Goal: Task Accomplishment & Management: Use online tool/utility

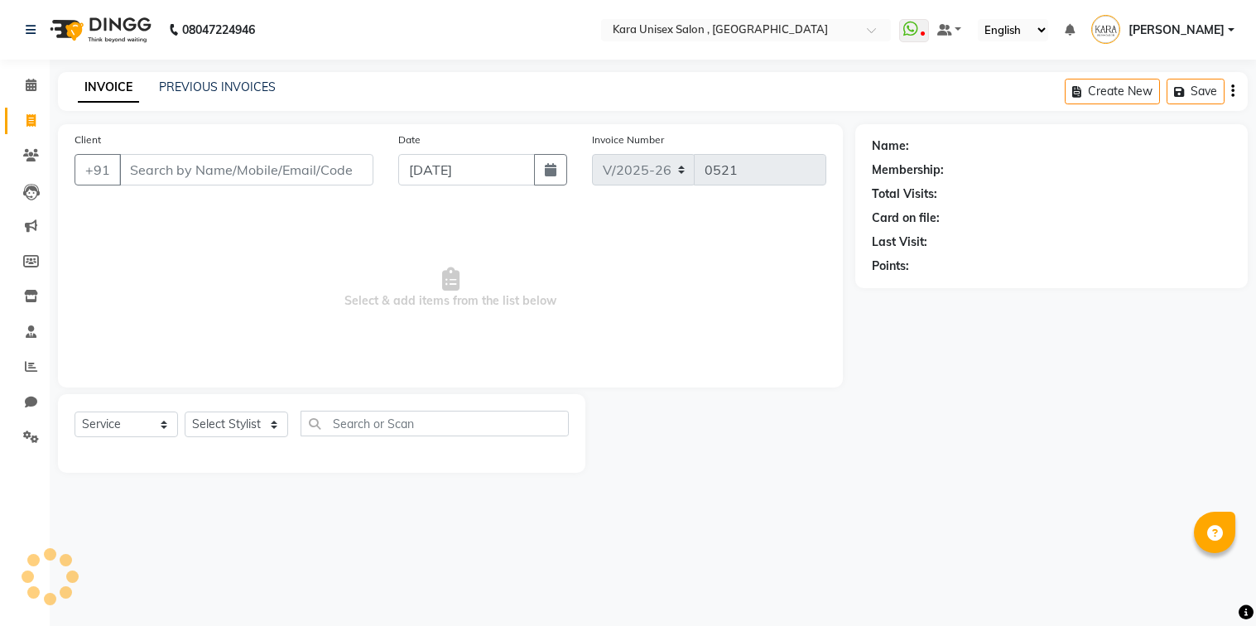
select select "7293"
select select "service"
click at [202, 166] on input "Client" at bounding box center [246, 169] width 254 height 31
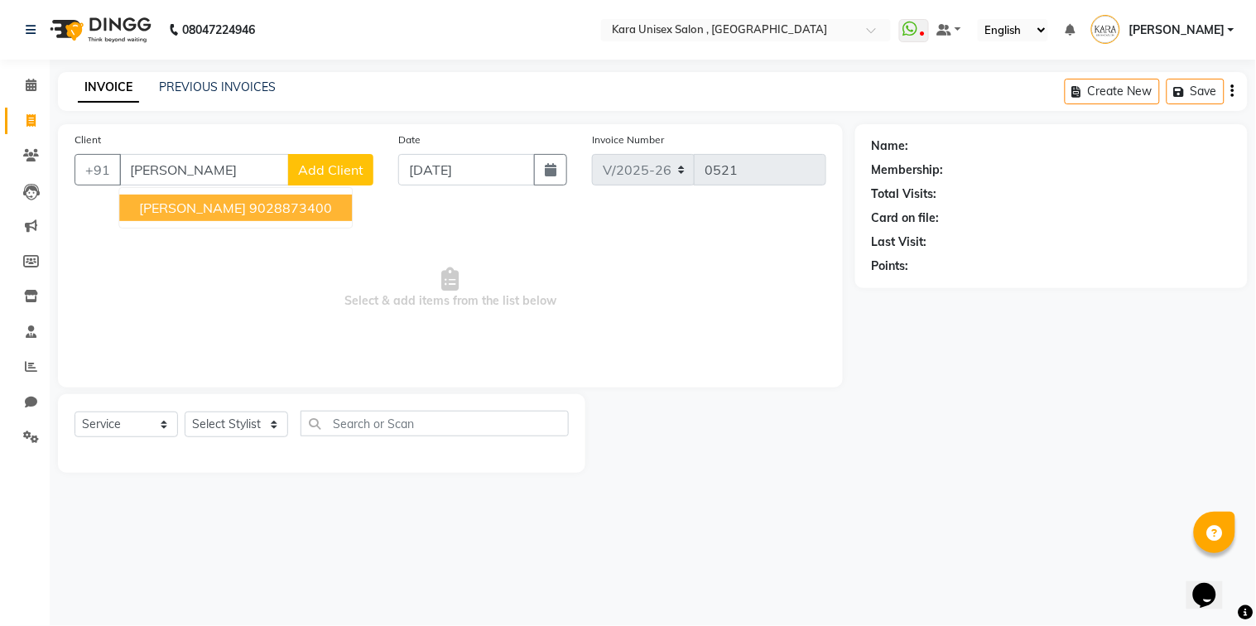
click at [204, 214] on span "[PERSON_NAME]" at bounding box center [192, 207] width 107 height 17
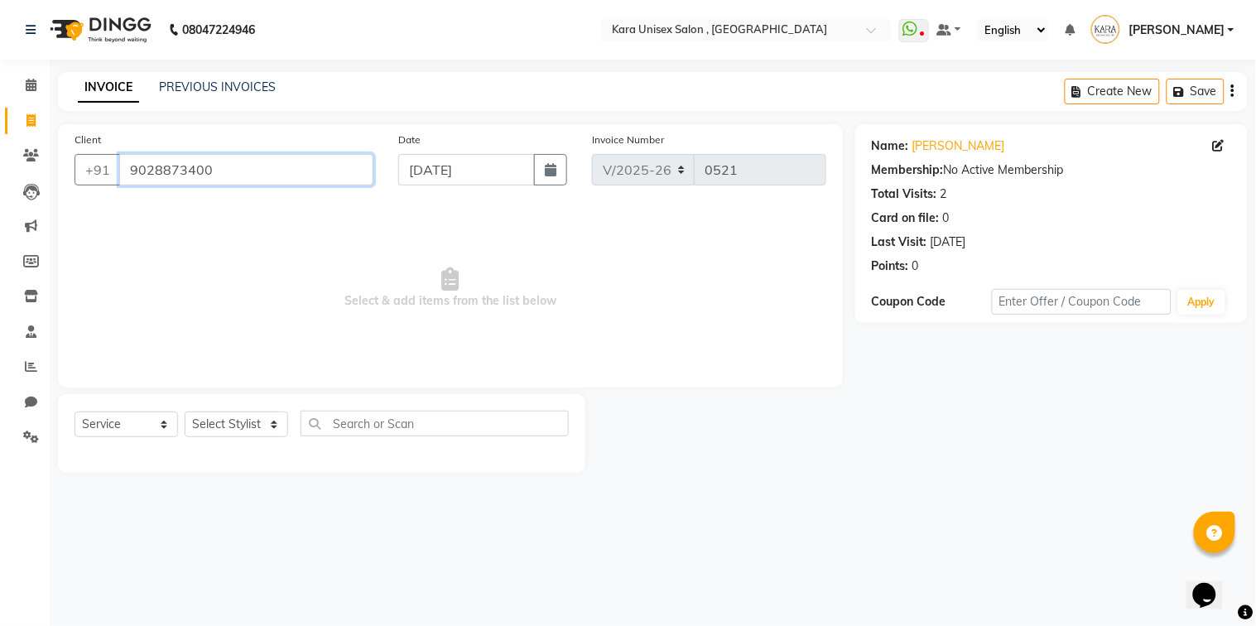
click at [219, 176] on input "9028873400" at bounding box center [246, 169] width 254 height 31
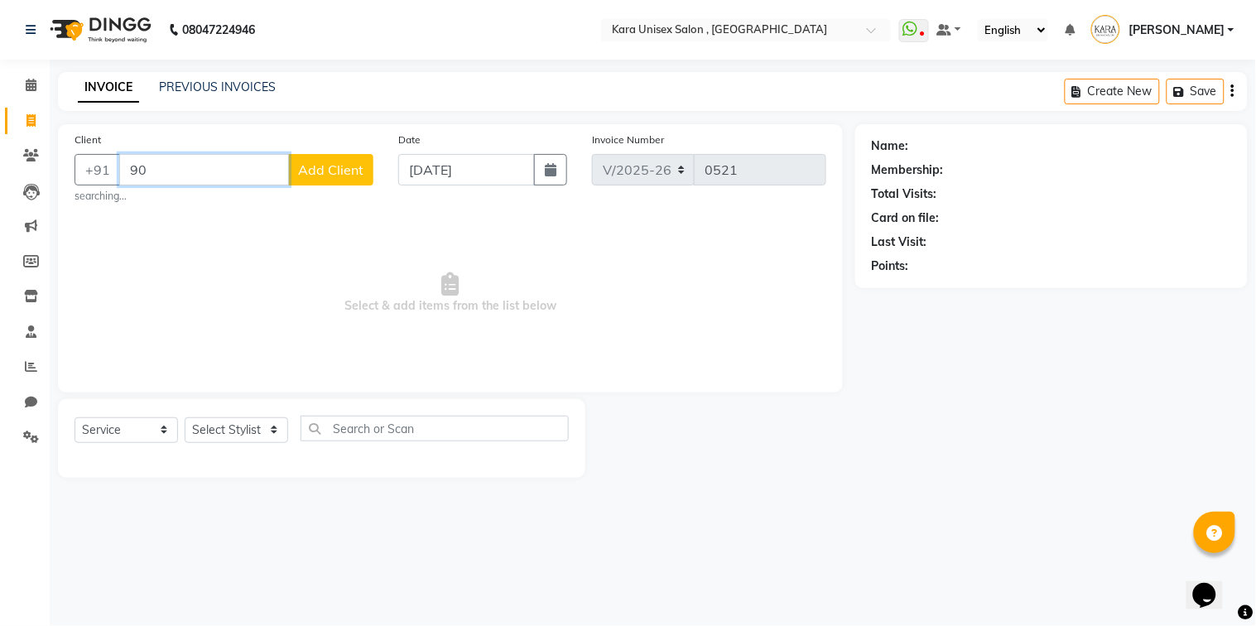
type input "9"
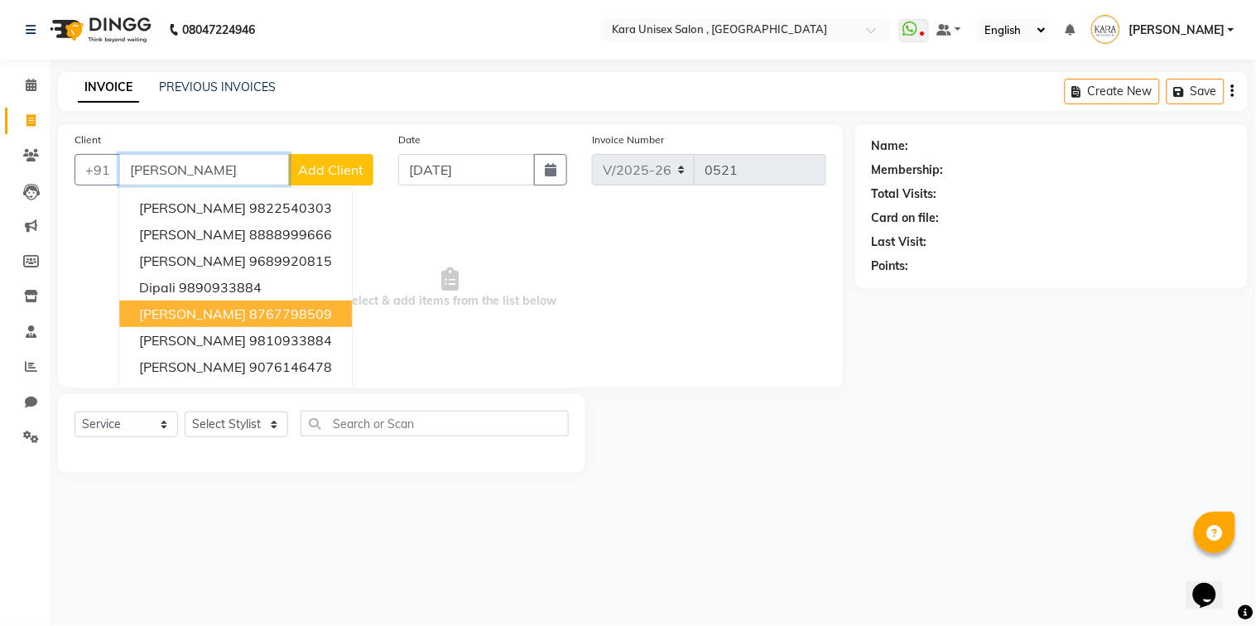
click at [261, 305] on ngb-highlight "8767798509" at bounding box center [290, 313] width 83 height 17
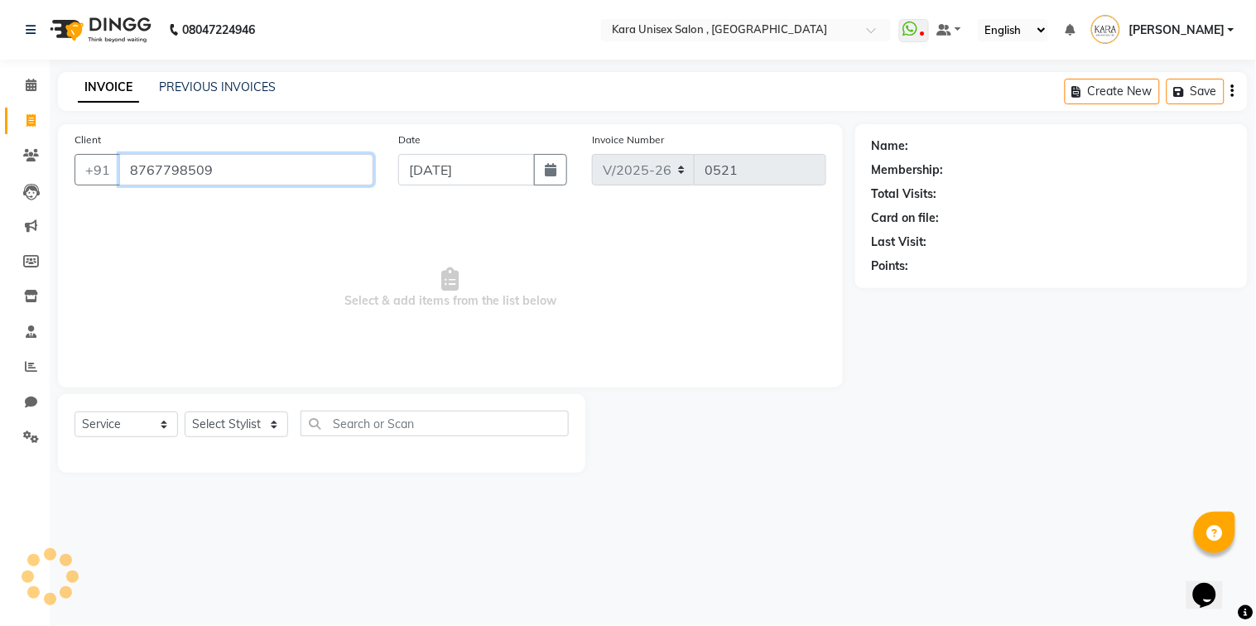
type input "8767798509"
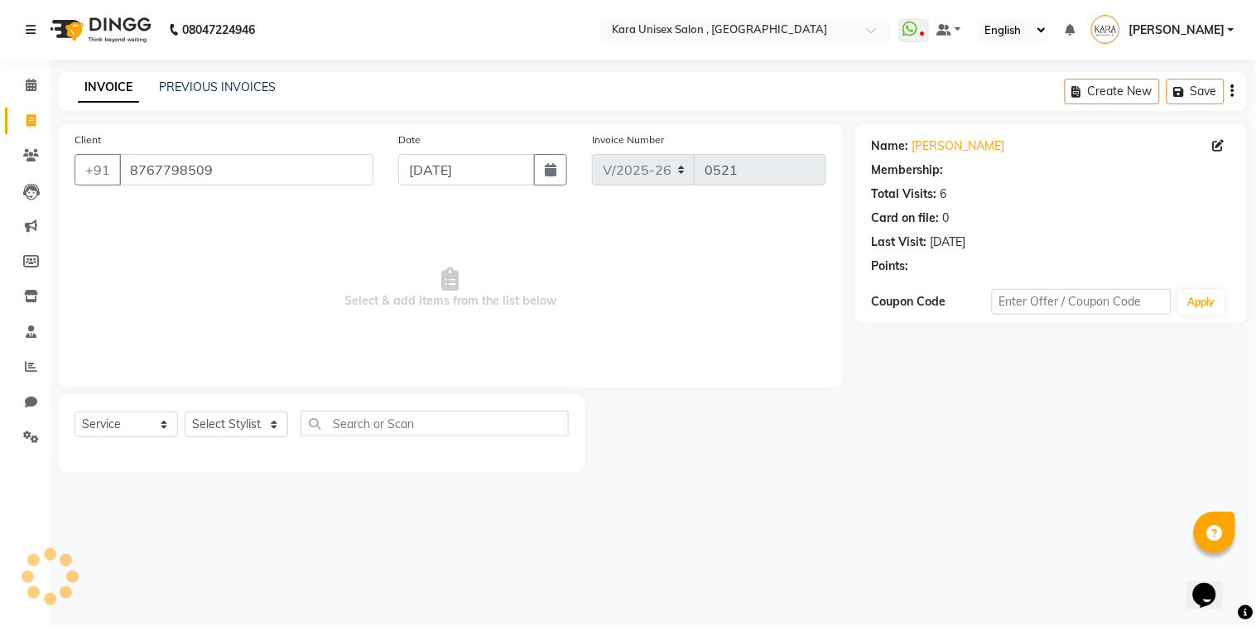
select select "2: Object"
